Goal: Task Accomplishment & Management: Manage account settings

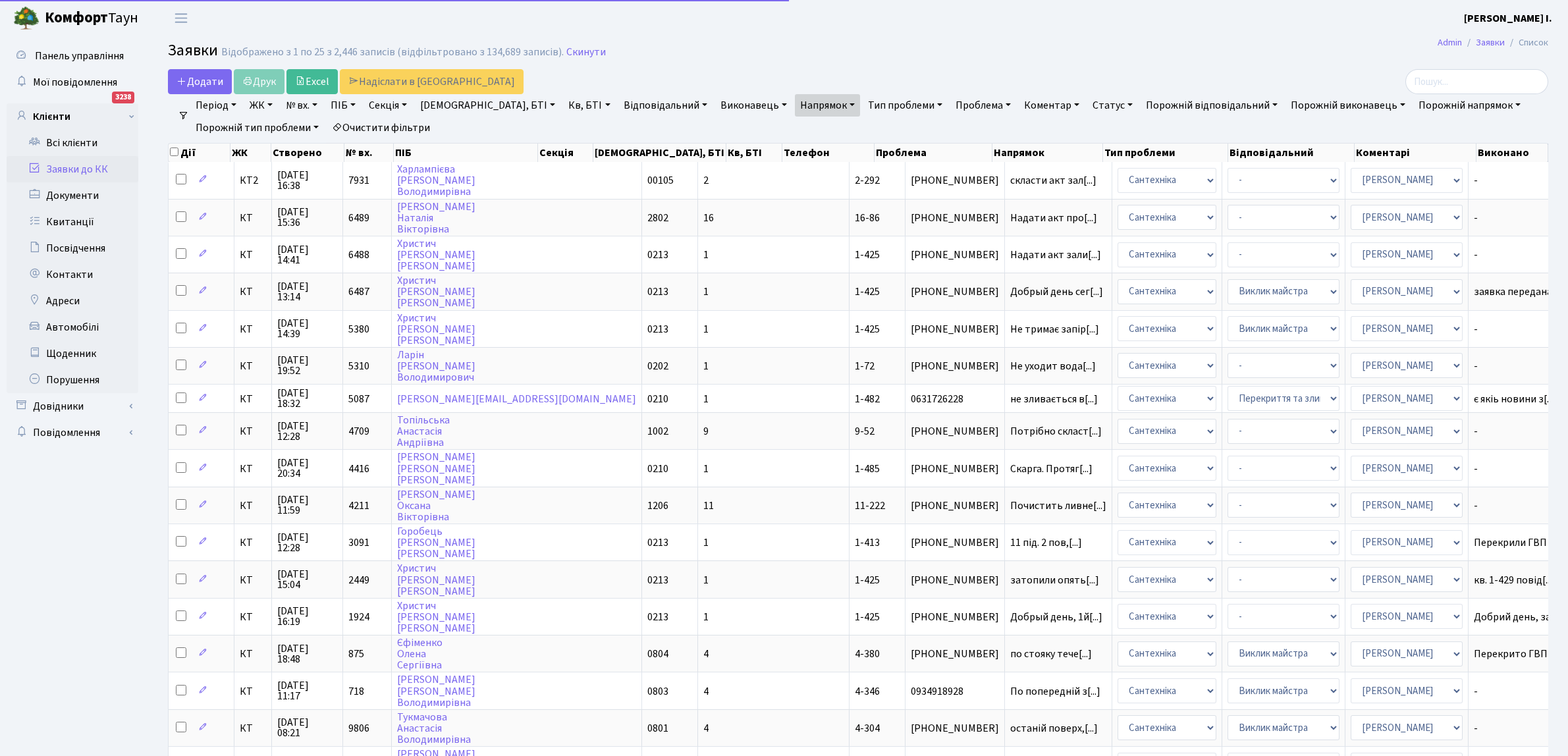
select select "25"
drag, startPoint x: 1454, startPoint y: 80, endPoint x: 1579, endPoint y: 57, distance: 127.1
click at [1453, 81] on input "search" at bounding box center [1477, 81] width 143 height 25
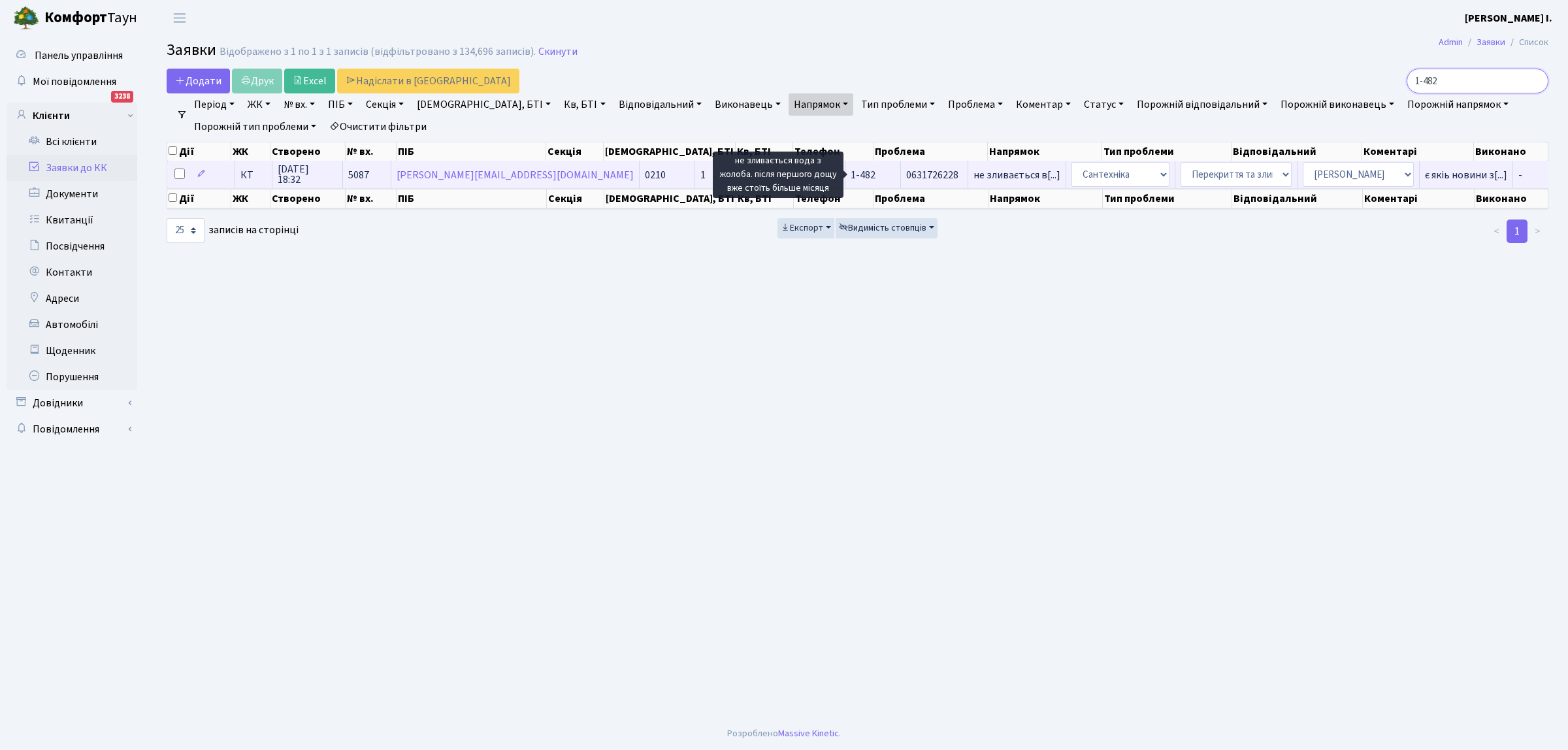
type input "1-482"
click at [974, 171] on span "не зливається в[...]" at bounding box center [1017, 175] width 87 height 14
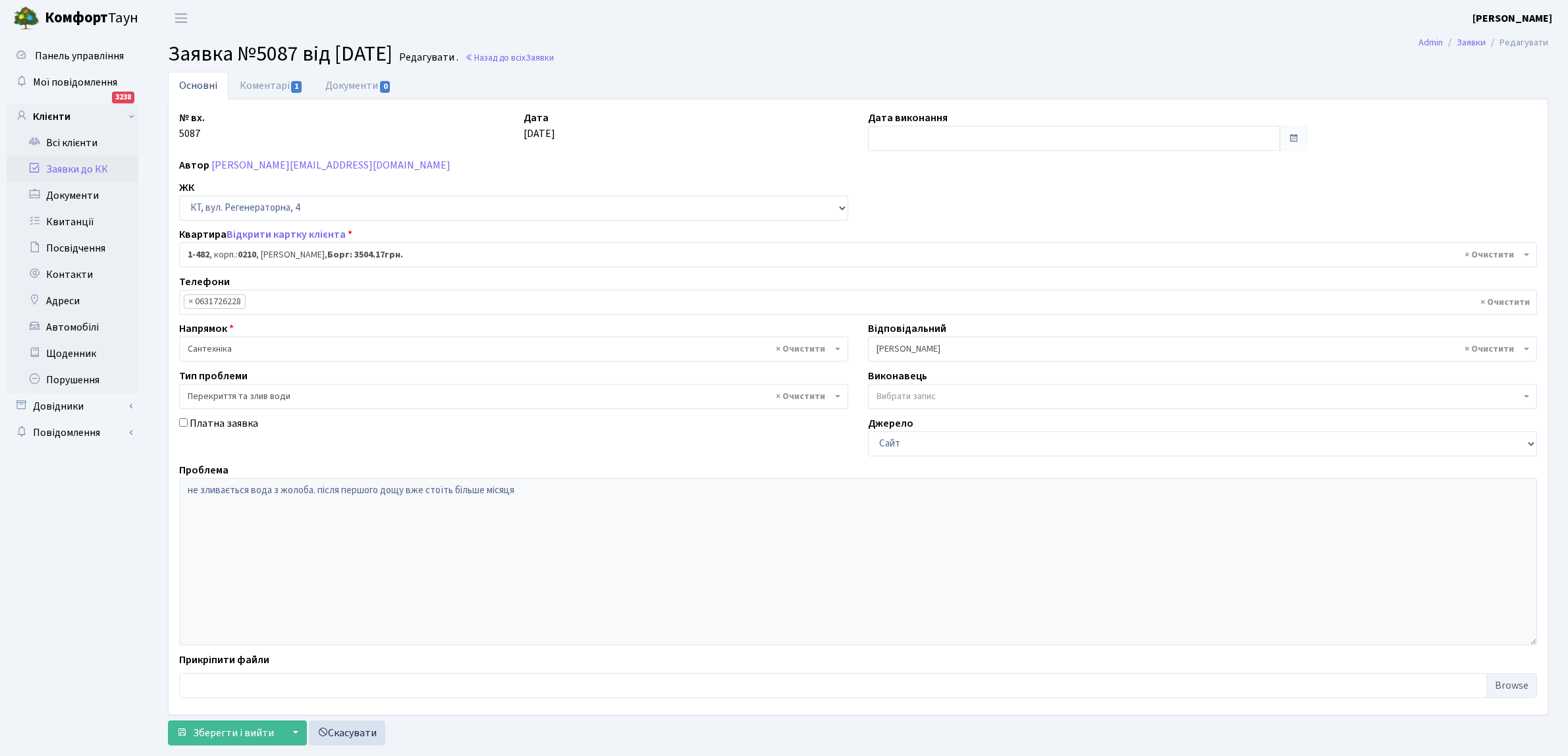
select select "400"
select select "32"
click at [271, 232] on link "Відкрити картку клієнта" at bounding box center [286, 234] width 119 height 14
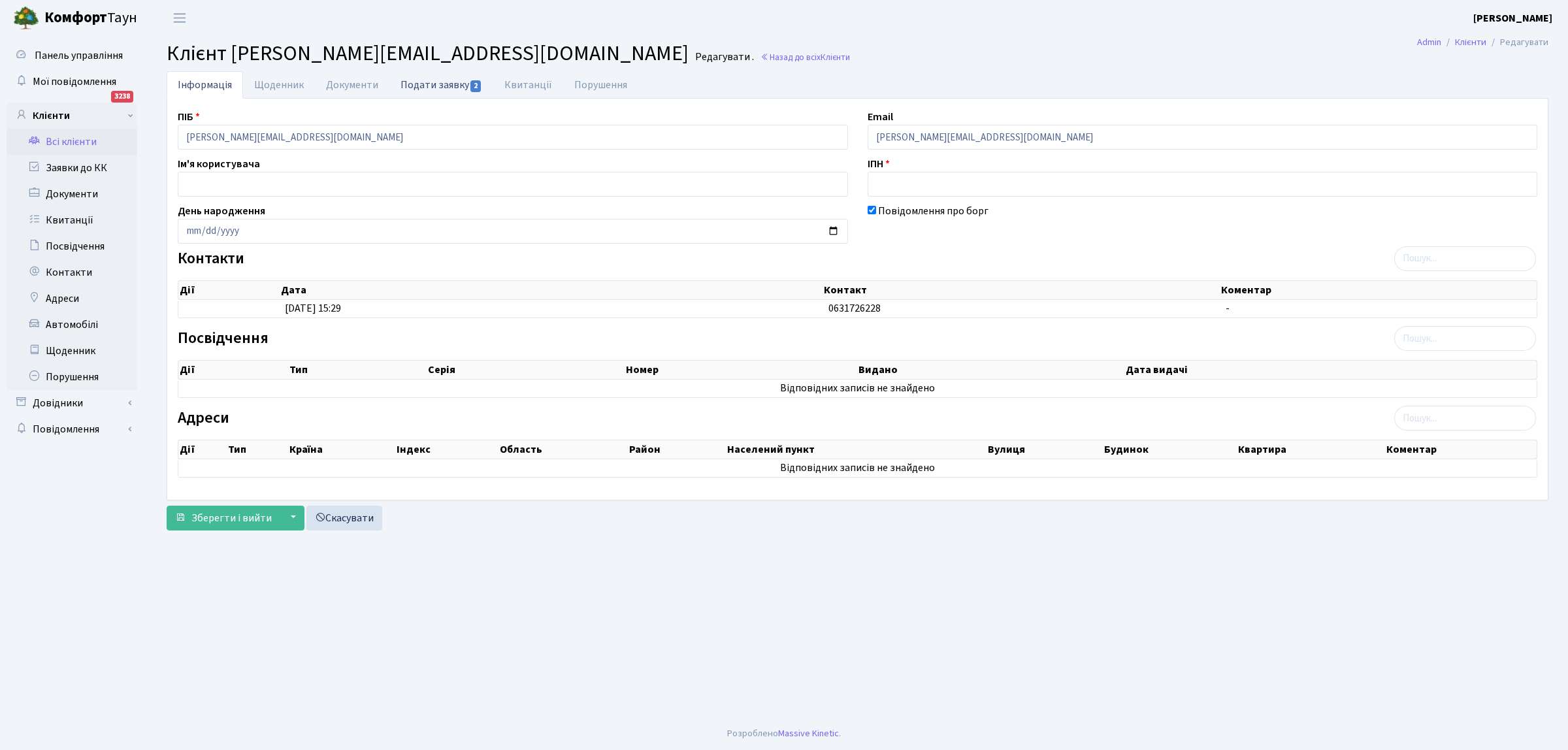
click at [422, 84] on link "Подати заявку 2" at bounding box center [441, 85] width 104 height 27
select select "25"
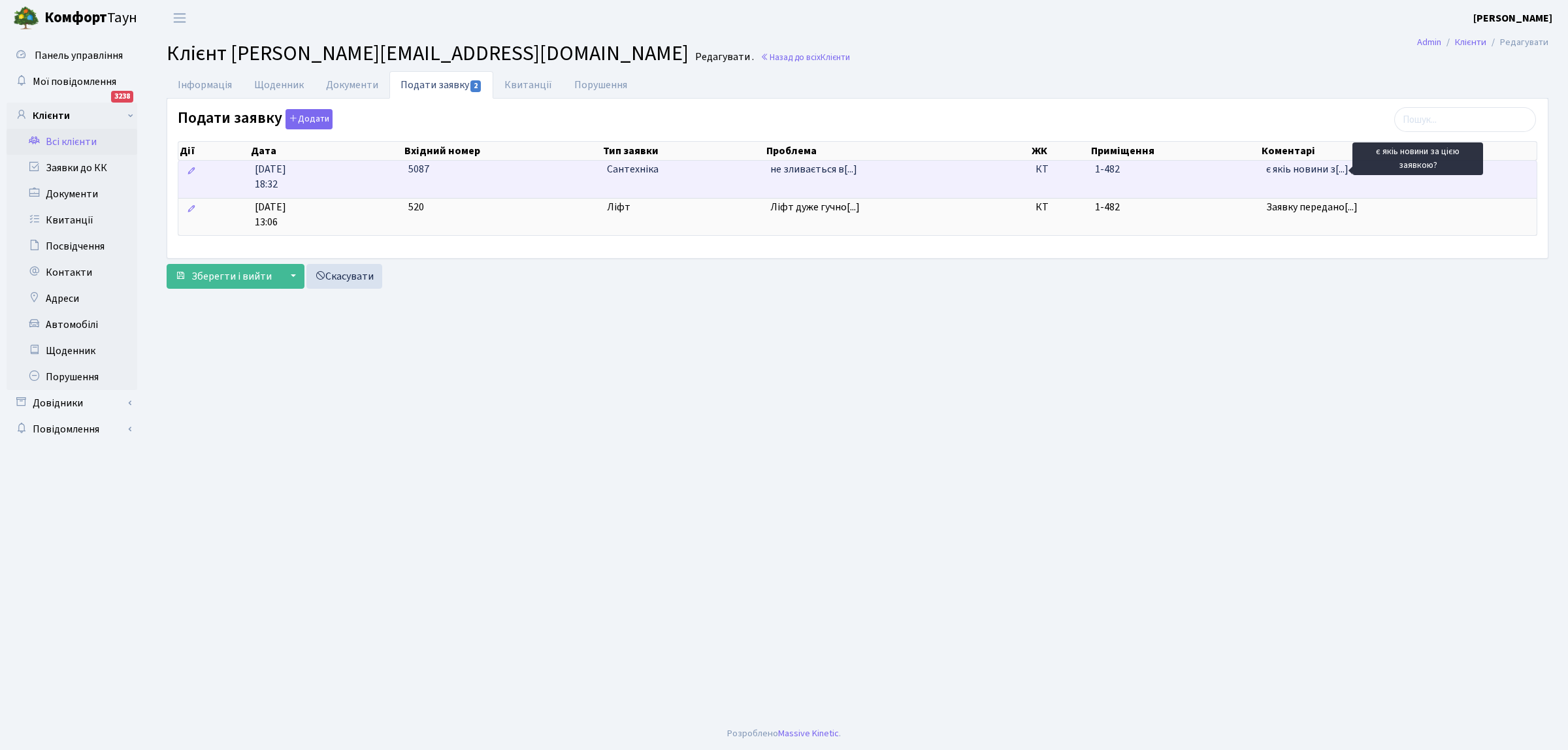
click at [1296, 172] on span "є якіь новини з[...]" at bounding box center [1307, 169] width 82 height 14
click at [1070, 172] on span "КТ" at bounding box center [1060, 169] width 49 height 15
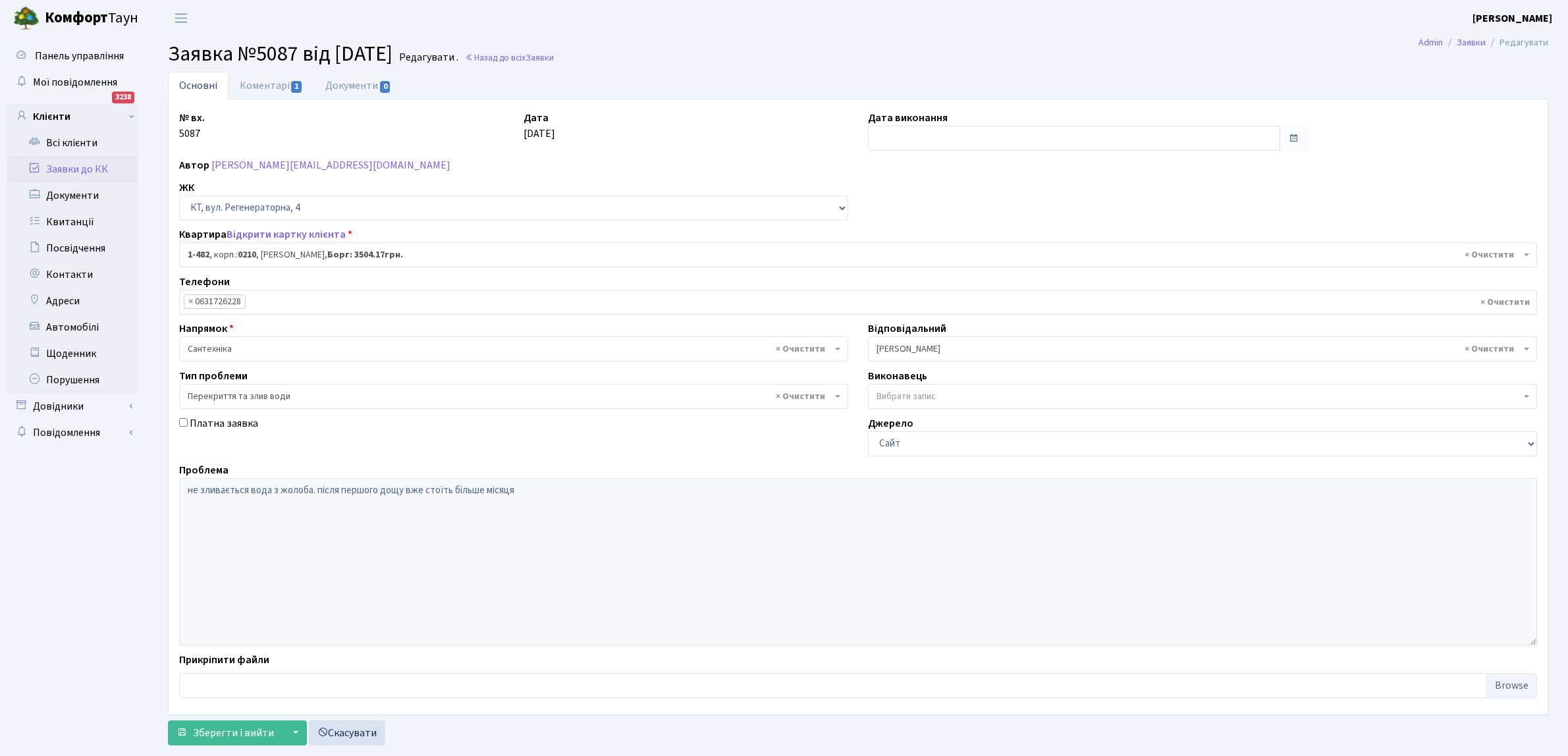
select select "400"
select select "32"
click at [924, 133] on input "text" at bounding box center [1074, 138] width 412 height 25
click at [921, 289] on td "24" at bounding box center [920, 284] width 20 height 20
type input "[DATE]"
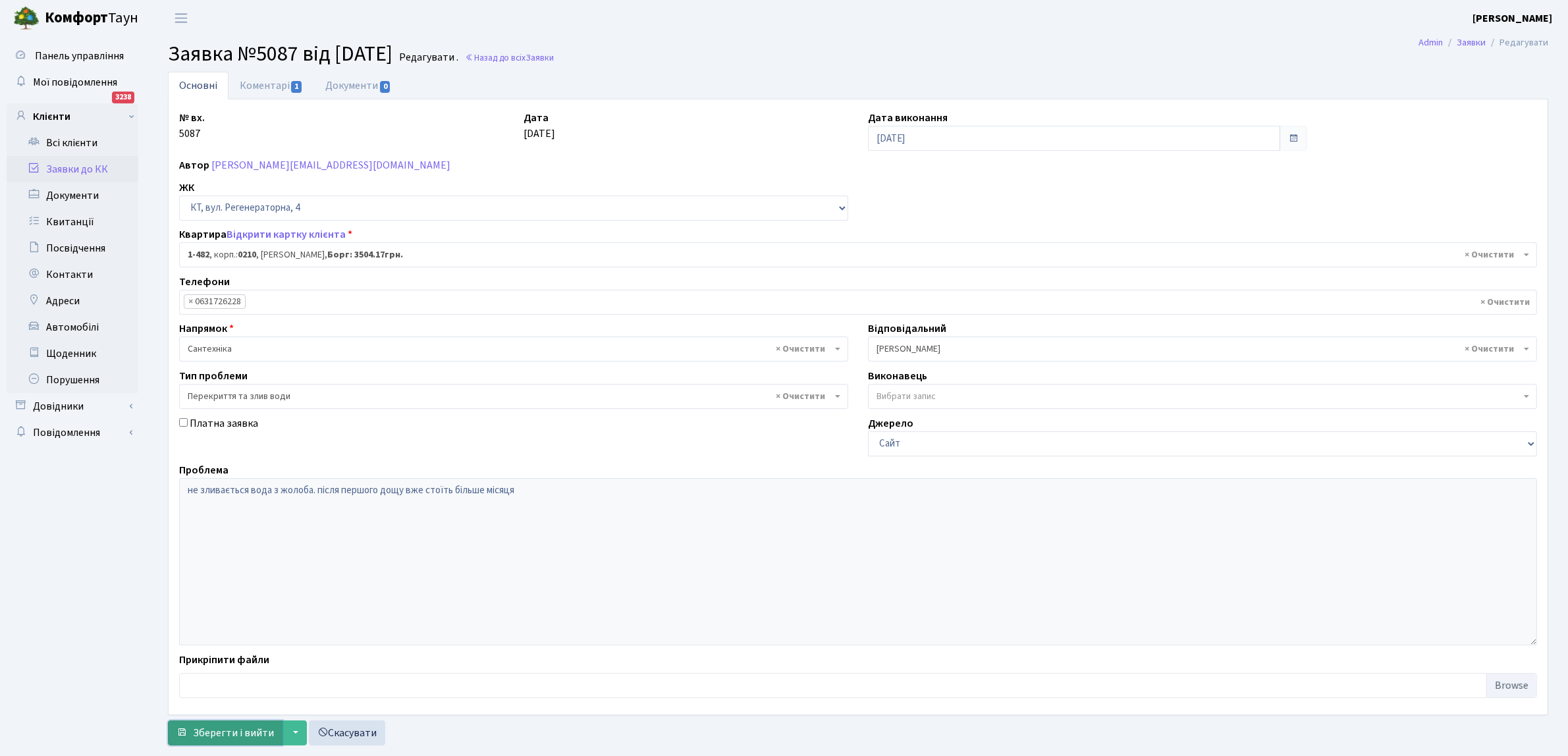
drag, startPoint x: 222, startPoint y: 731, endPoint x: 228, endPoint y: 728, distance: 6.7
click at [222, 731] on span "Зберегти і вийти" at bounding box center [233, 732] width 81 height 14
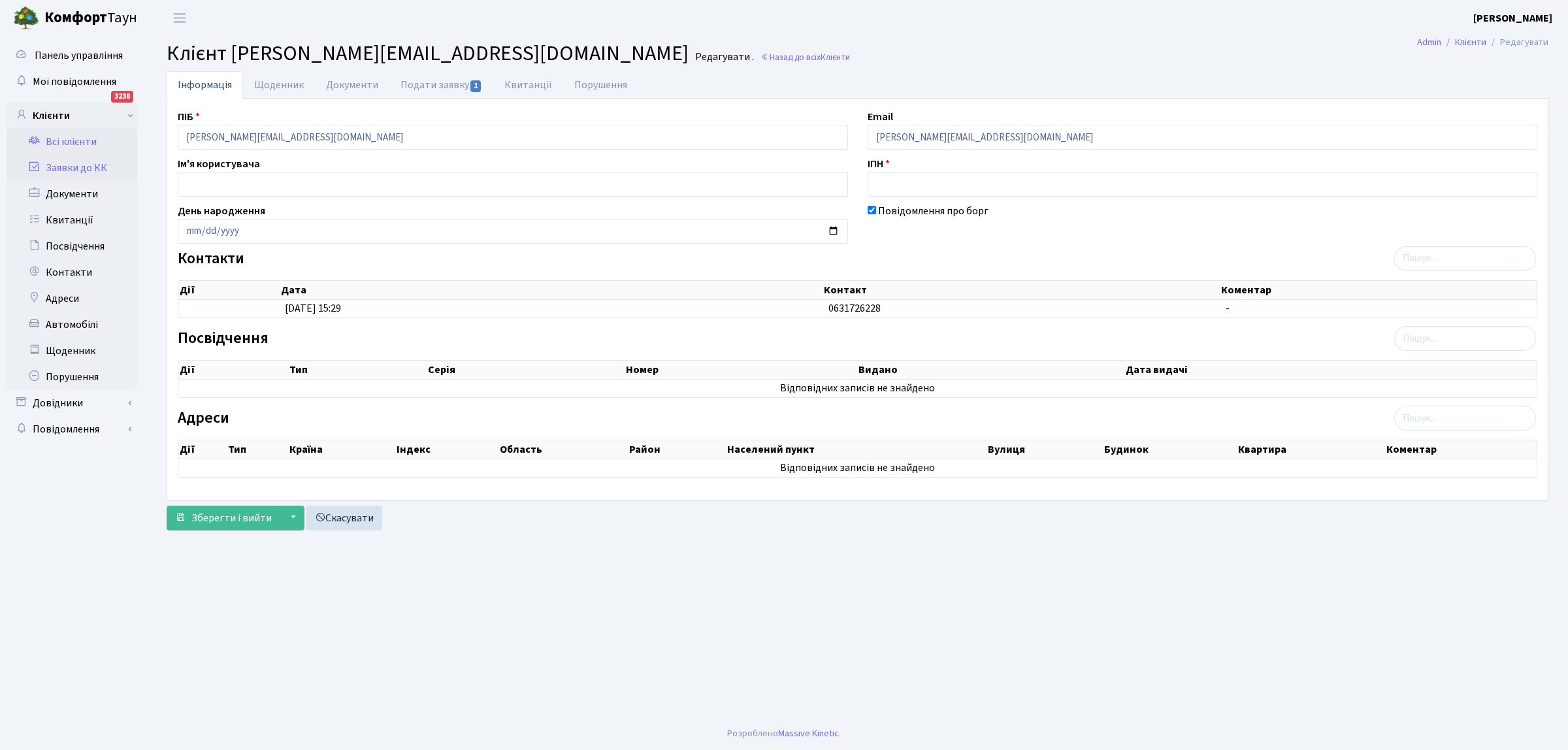
click at [76, 166] on link "Заявки до КК" at bounding box center [71, 167] width 131 height 26
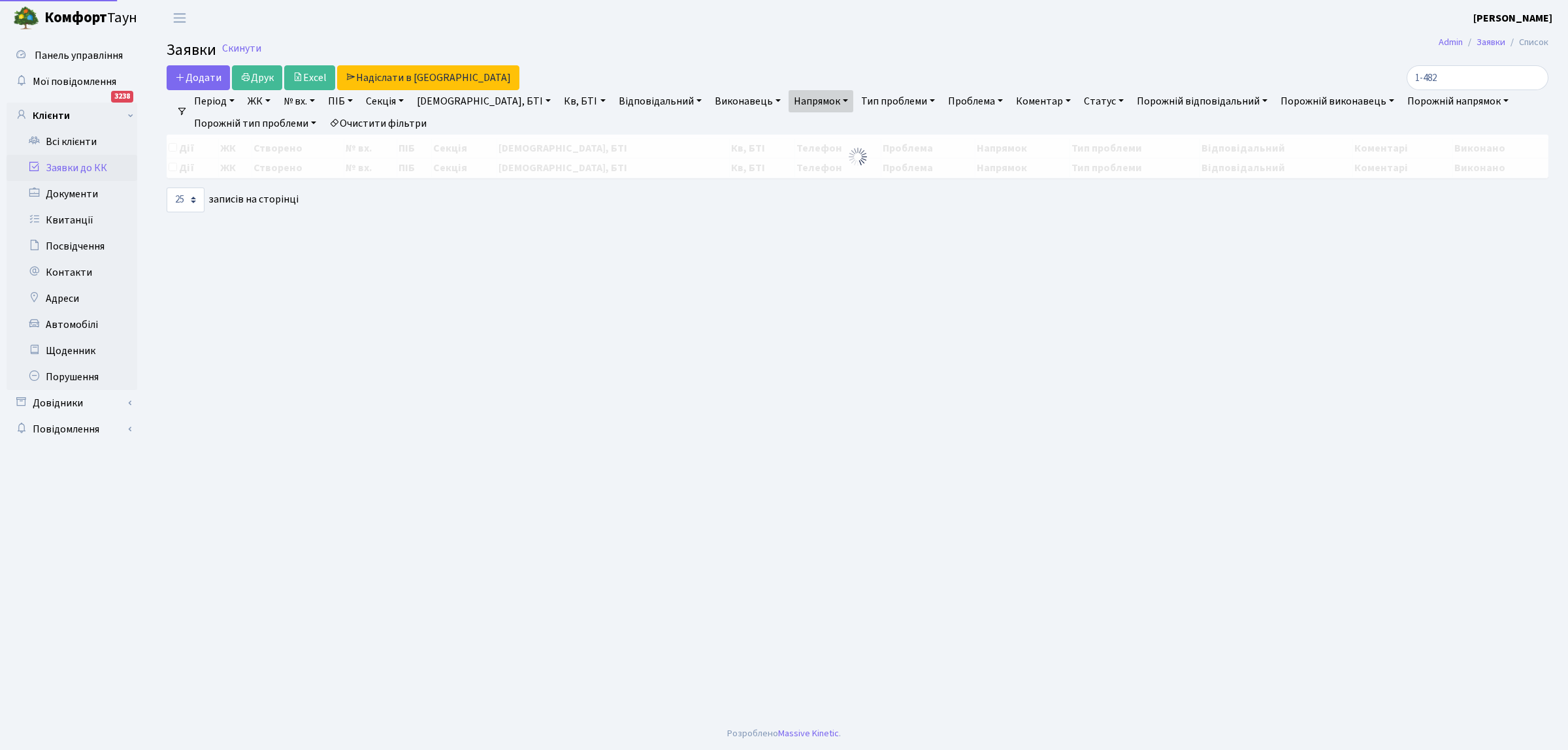
select select "25"
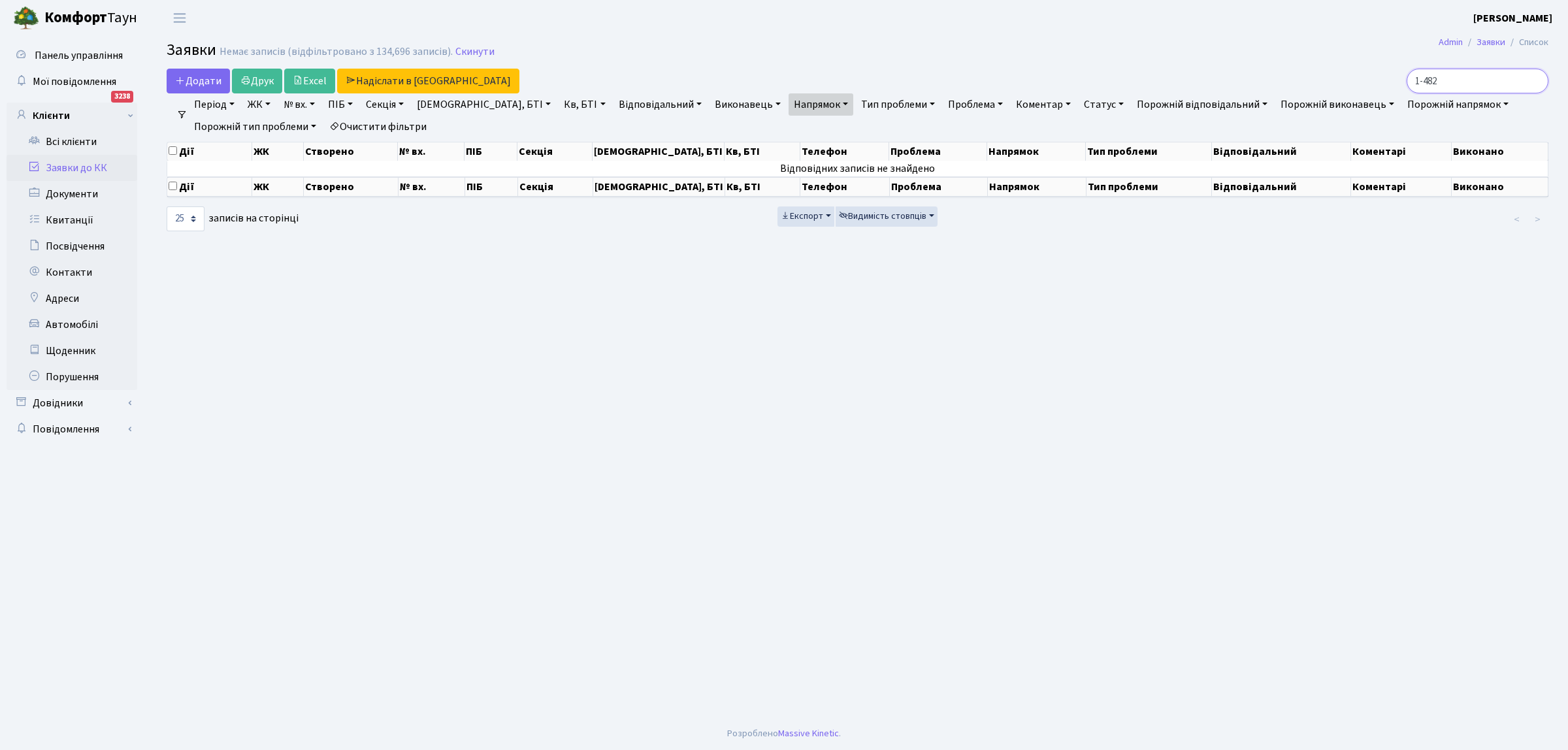
click at [1533, 82] on input "1-482" at bounding box center [1478, 81] width 142 height 25
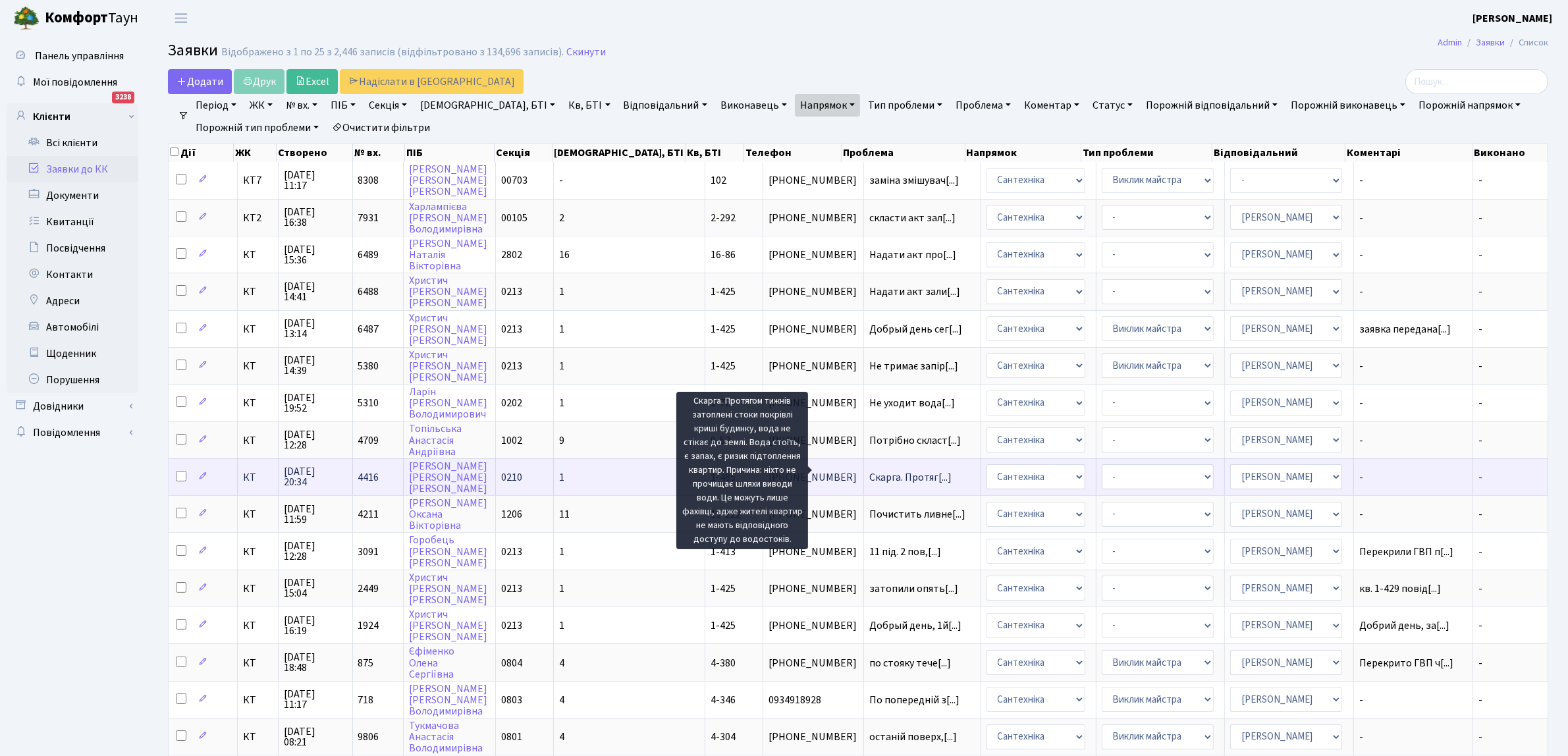
click at [869, 470] on span "Скарга. Протяг[...]" at bounding box center [911, 477] width 82 height 14
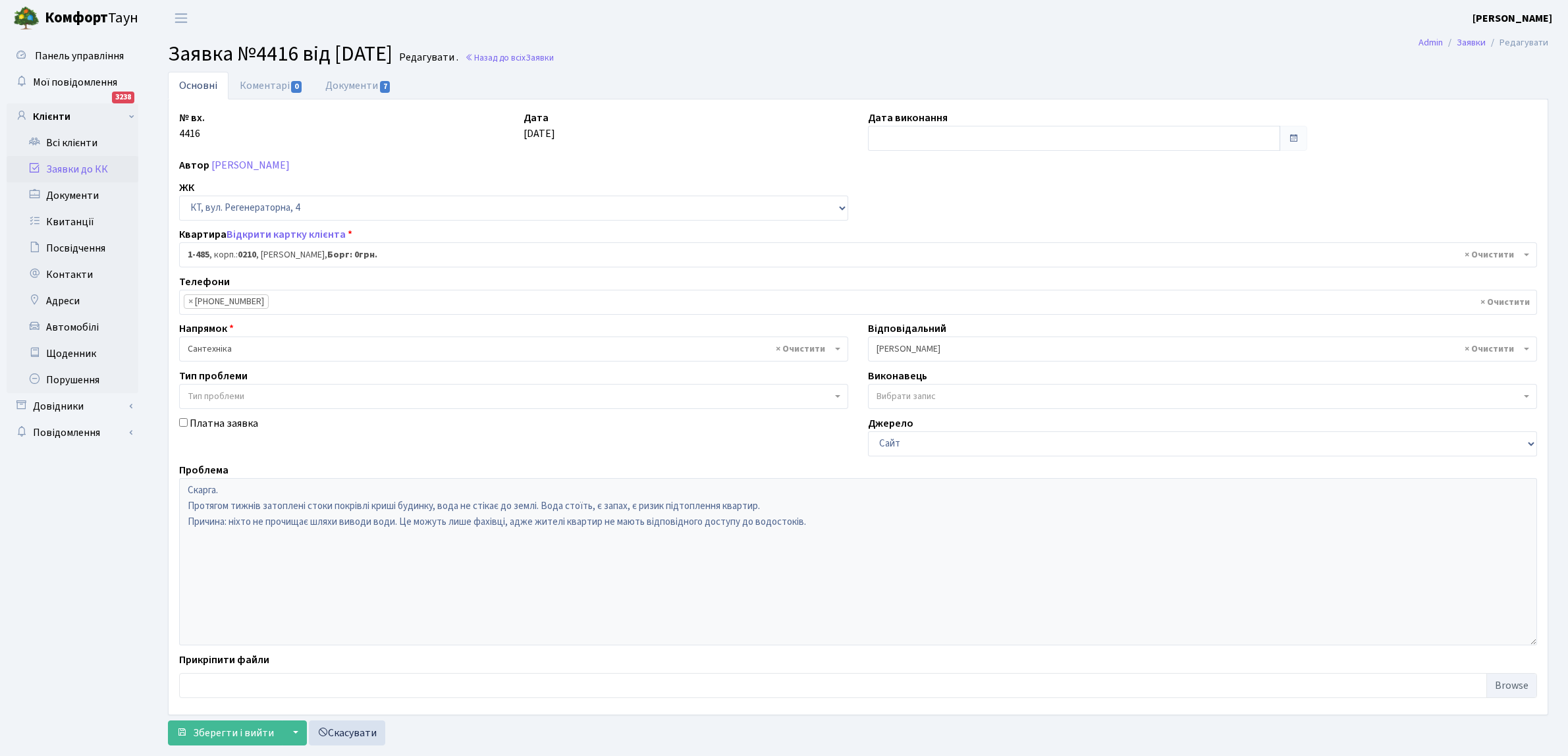
select select "403"
click at [912, 137] on input "text" at bounding box center [1074, 138] width 412 height 25
click at [917, 283] on td "24" at bounding box center [920, 284] width 20 height 20
type input "[DATE]"
click at [242, 726] on span "Зберегти і вийти" at bounding box center [233, 732] width 81 height 14
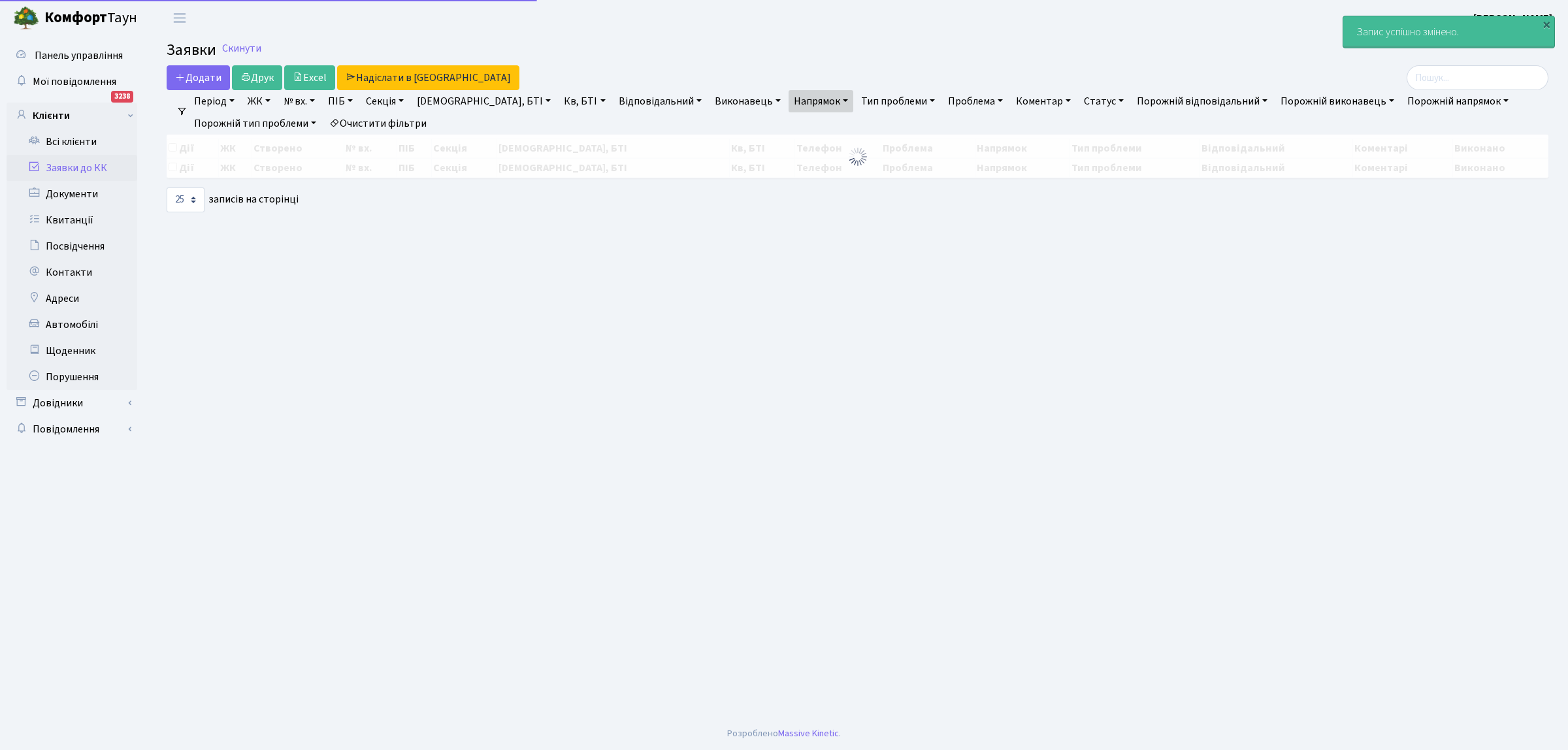
select select "25"
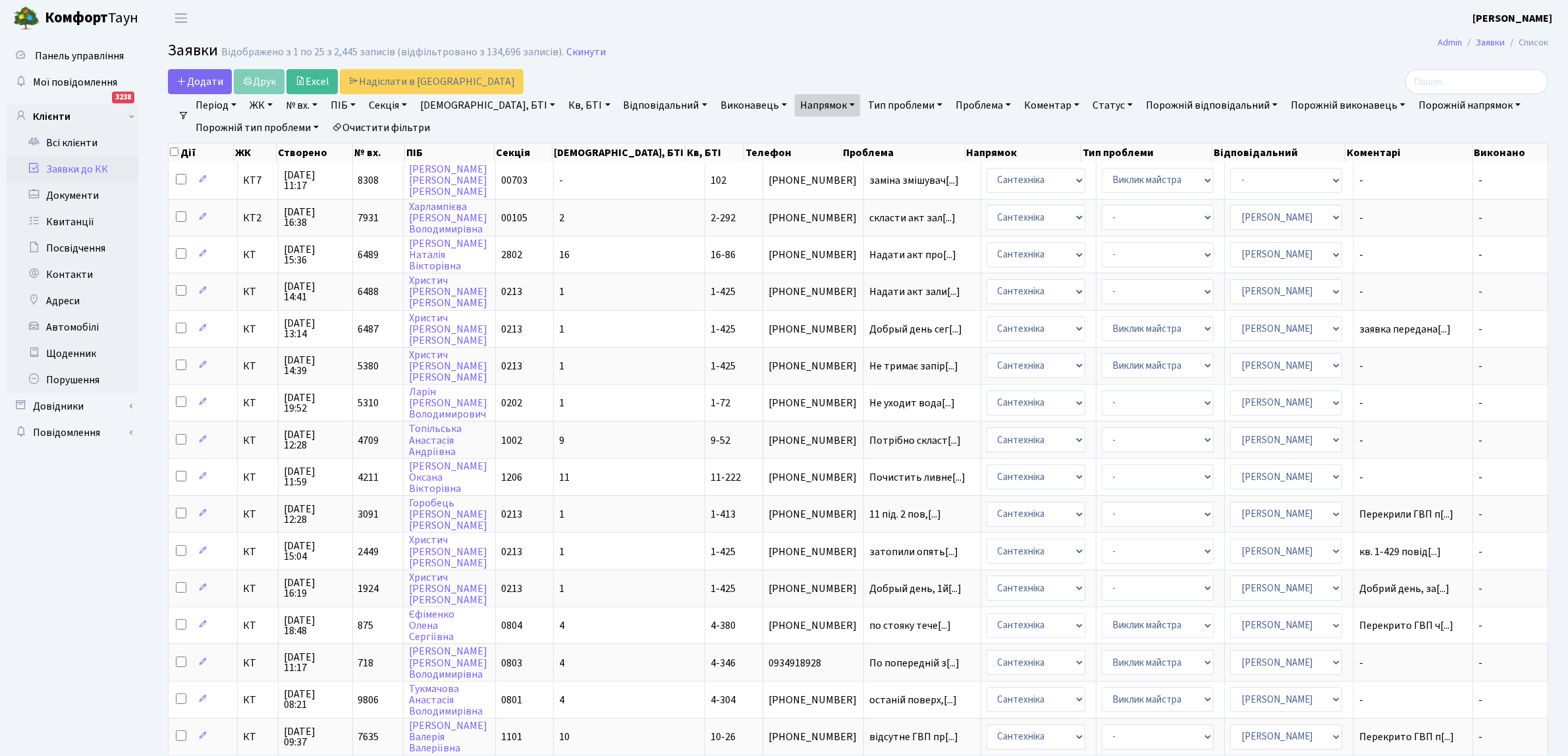
click at [716, 61] on h2 "Заявки Відображено з 1 по 25 з 2,445 записів (відфільтровано з 134,696 записів)…" at bounding box center [858, 52] width 1381 height 22
drag, startPoint x: 674, startPoint y: 47, endPoint x: 687, endPoint y: 46, distance: 13.0
click at [674, 47] on h2 "Заявки Відображено з 1 по 25 з 2,445 записів (відфільтровано з 134,696 записів)…" at bounding box center [858, 52] width 1381 height 22
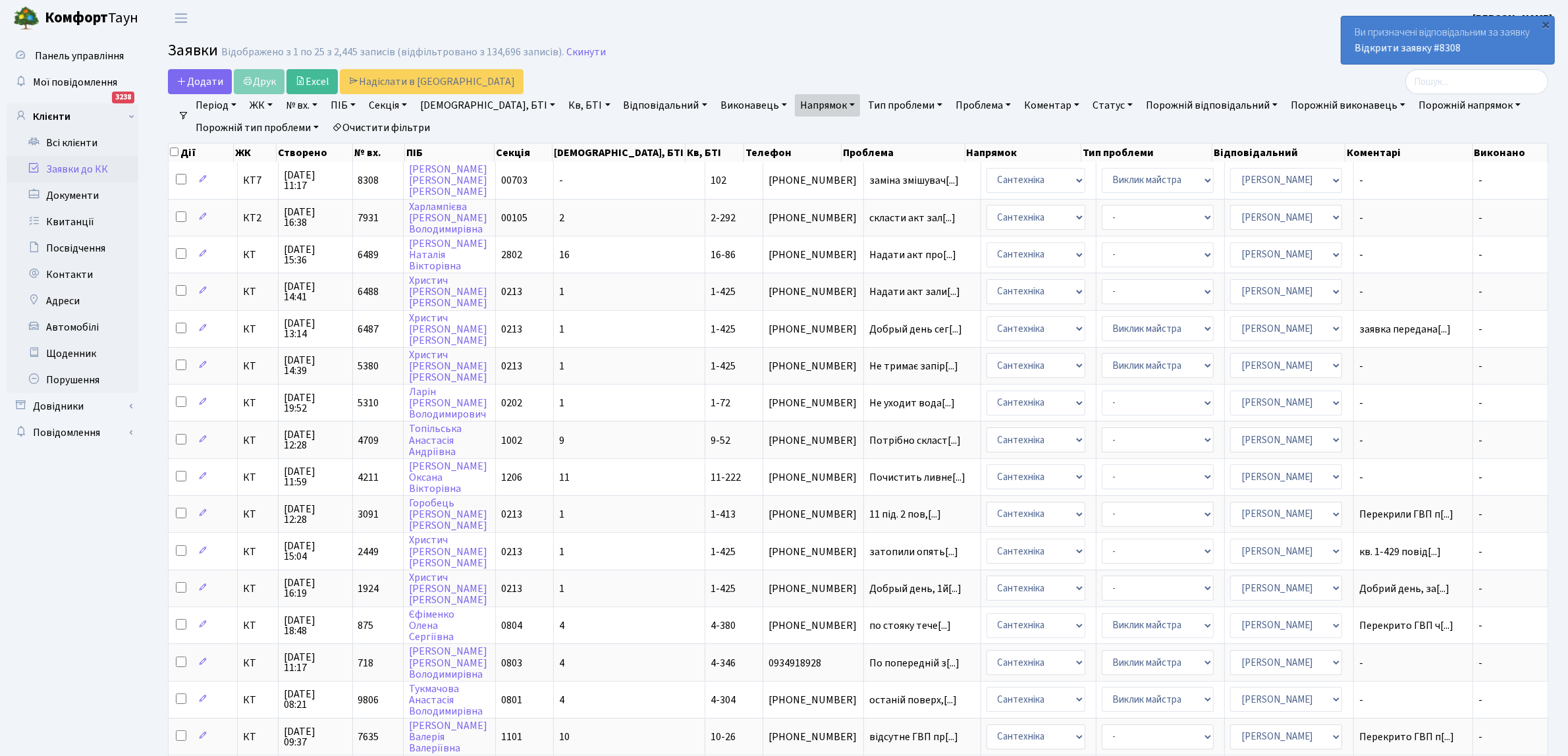
click at [970, 58] on h2 "Заявки Відображено з 1 по 25 з 2,445 записів (відфільтровано з 134,696 записів)…" at bounding box center [858, 52] width 1381 height 22
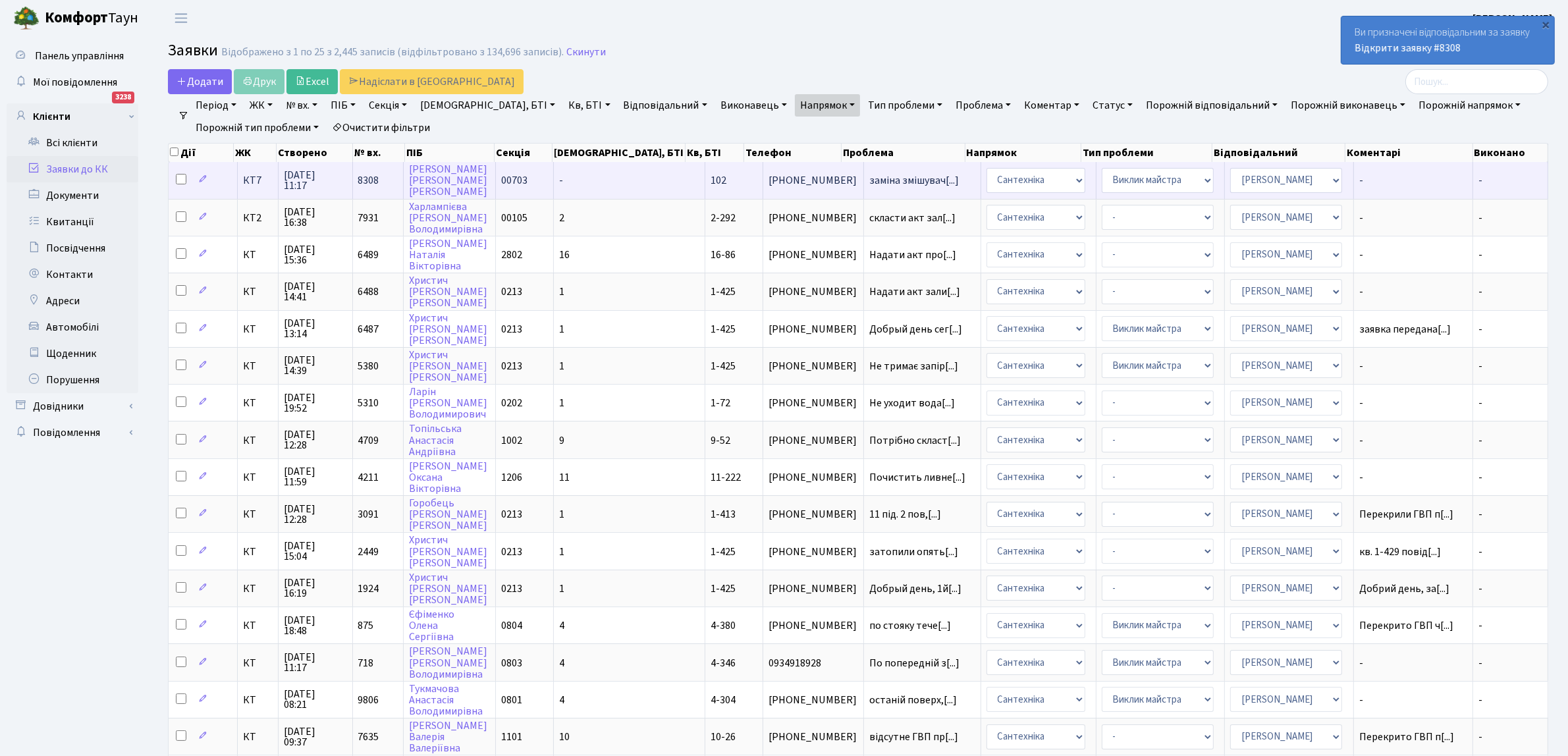
click at [619, 182] on td "-" at bounding box center [629, 180] width 151 height 36
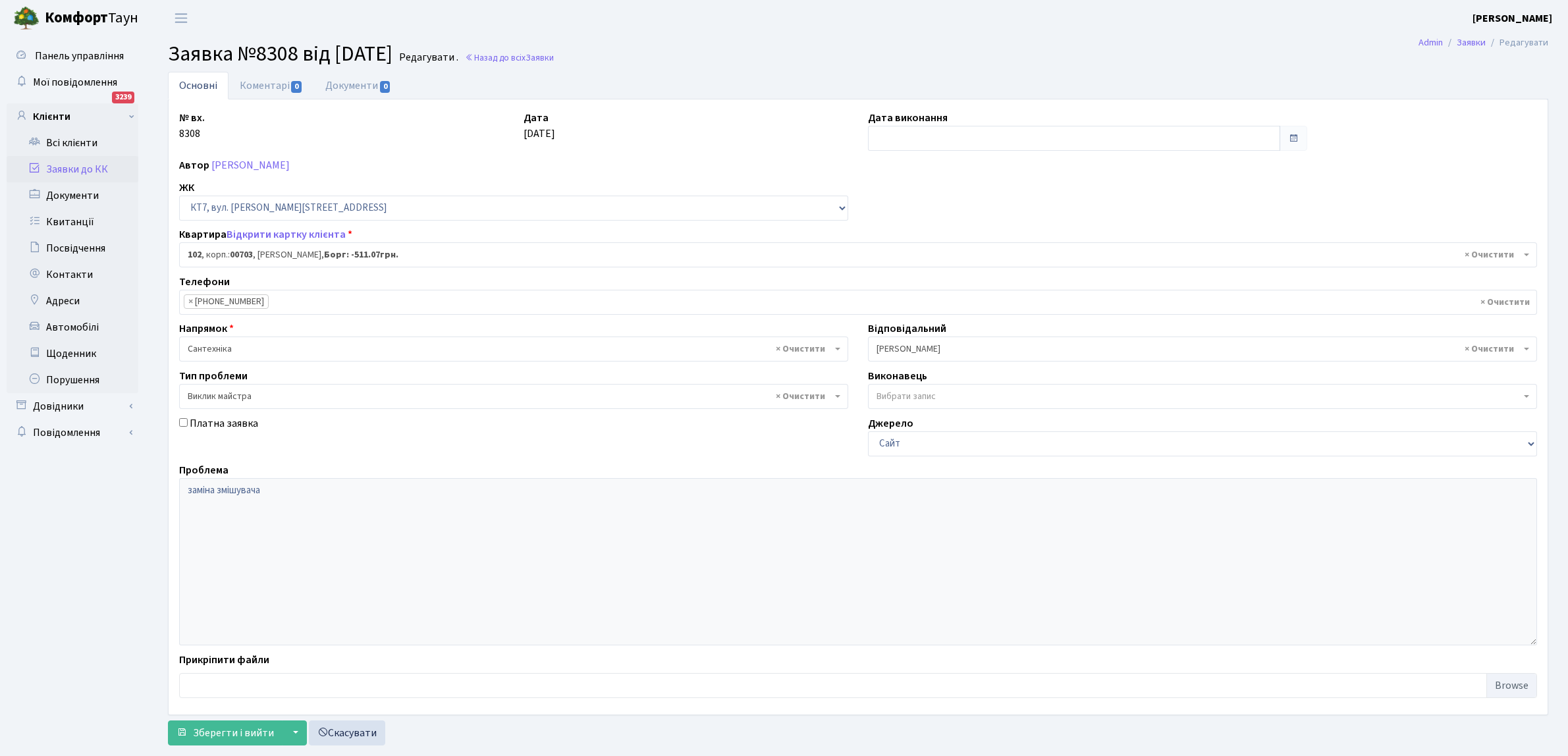
select select "18502"
select select "29"
click at [536, 57] on link "Назад до всіх Заявки" at bounding box center [509, 58] width 89 height 13
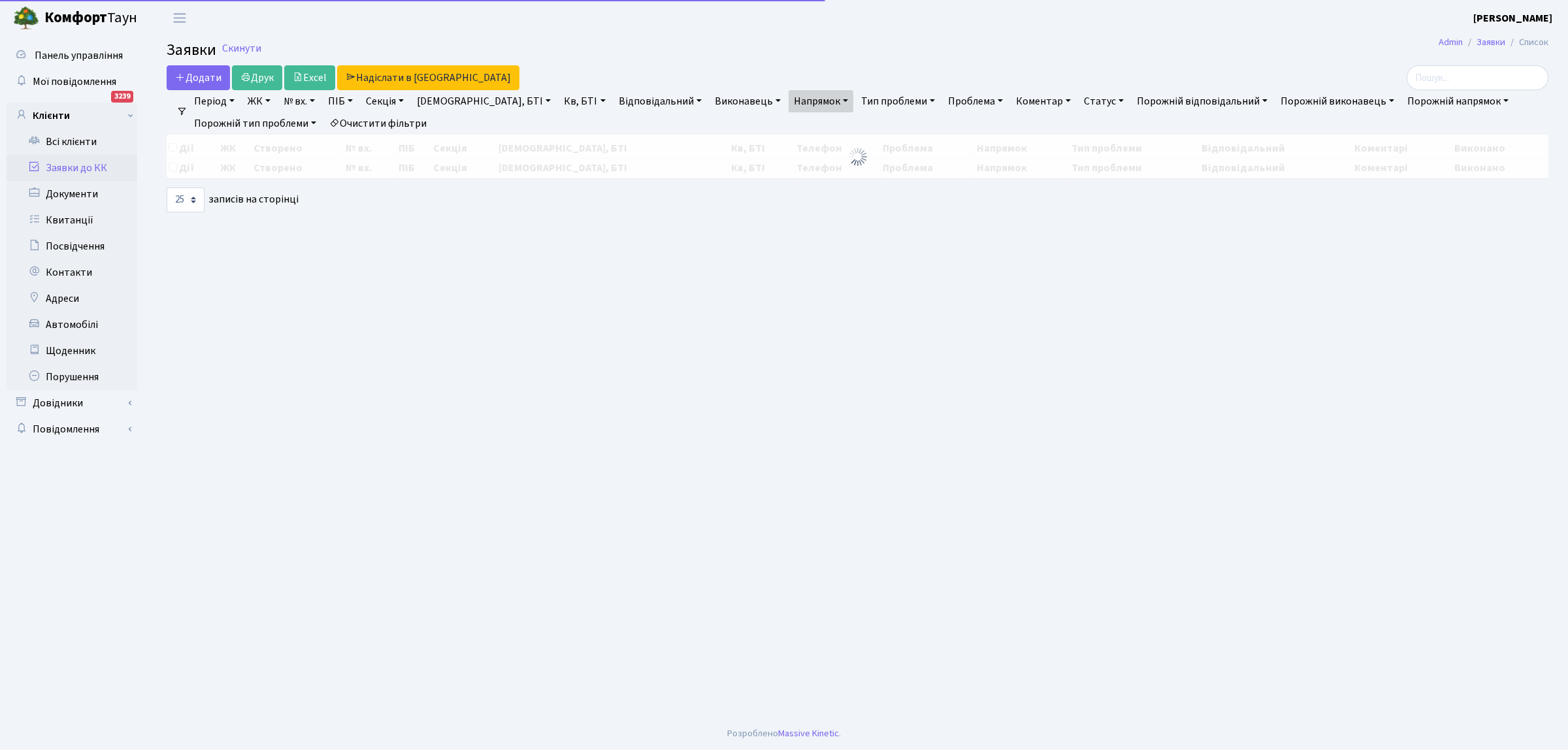
select select "25"
